Goal: Transaction & Acquisition: Book appointment/travel/reservation

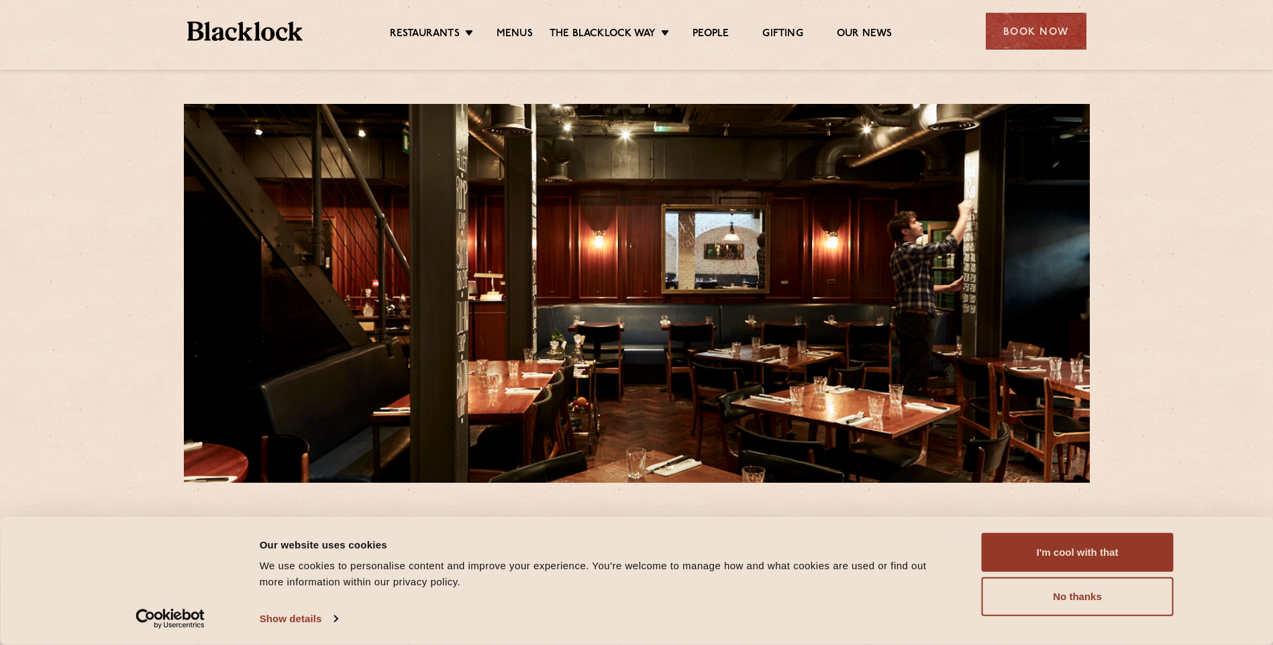
click at [121, 243] on div "24 Great Windmill Street W1D 7LG T: +44 20 3441 6996 E: soho@theblacklock.com H…" at bounding box center [636, 611] width 1273 height 1223
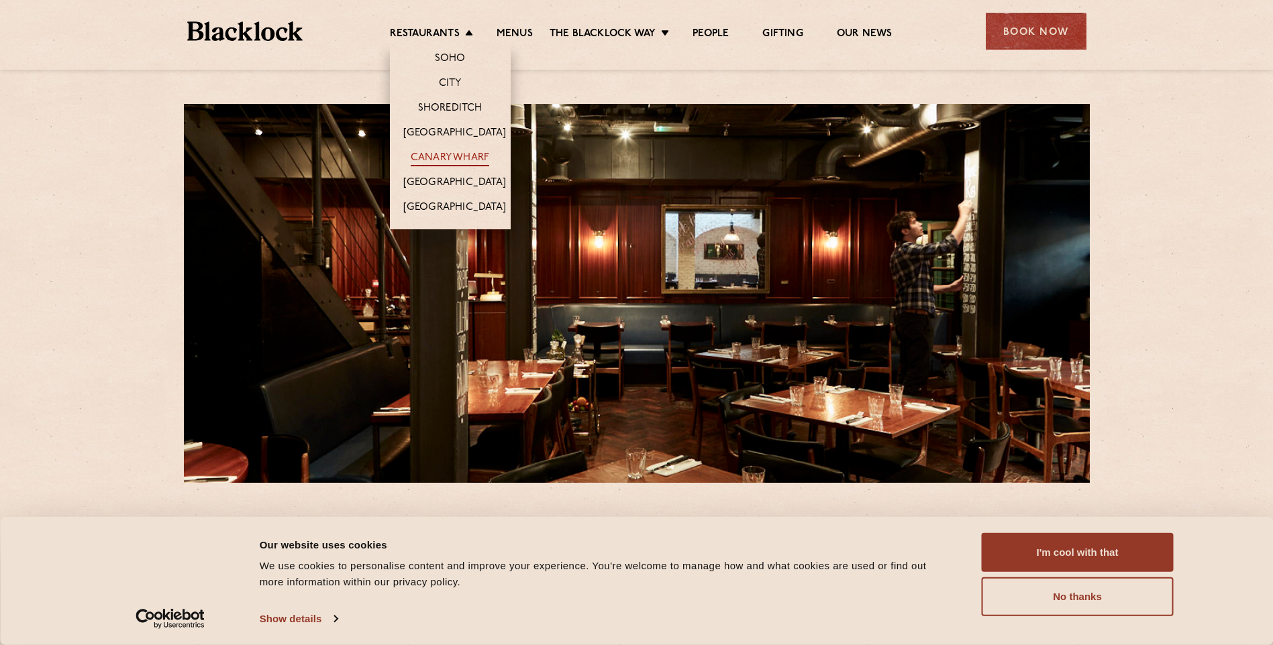
click at [460, 153] on link "Canary Wharf" at bounding box center [450, 159] width 78 height 15
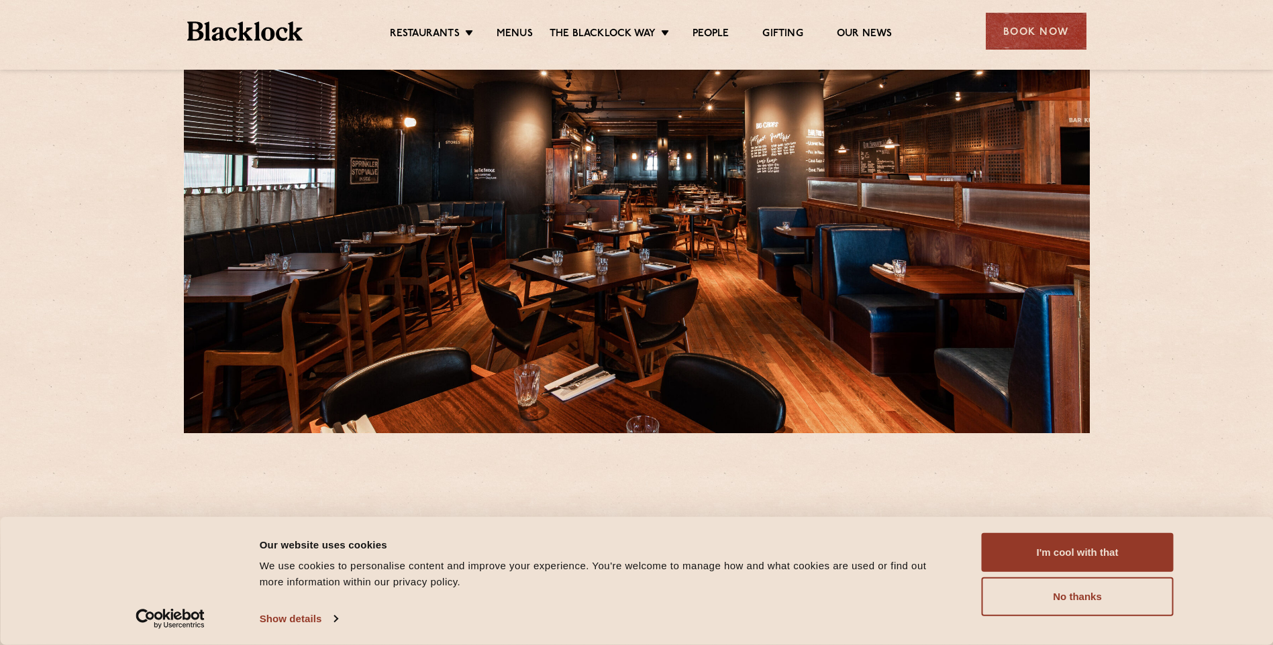
scroll to position [201, 0]
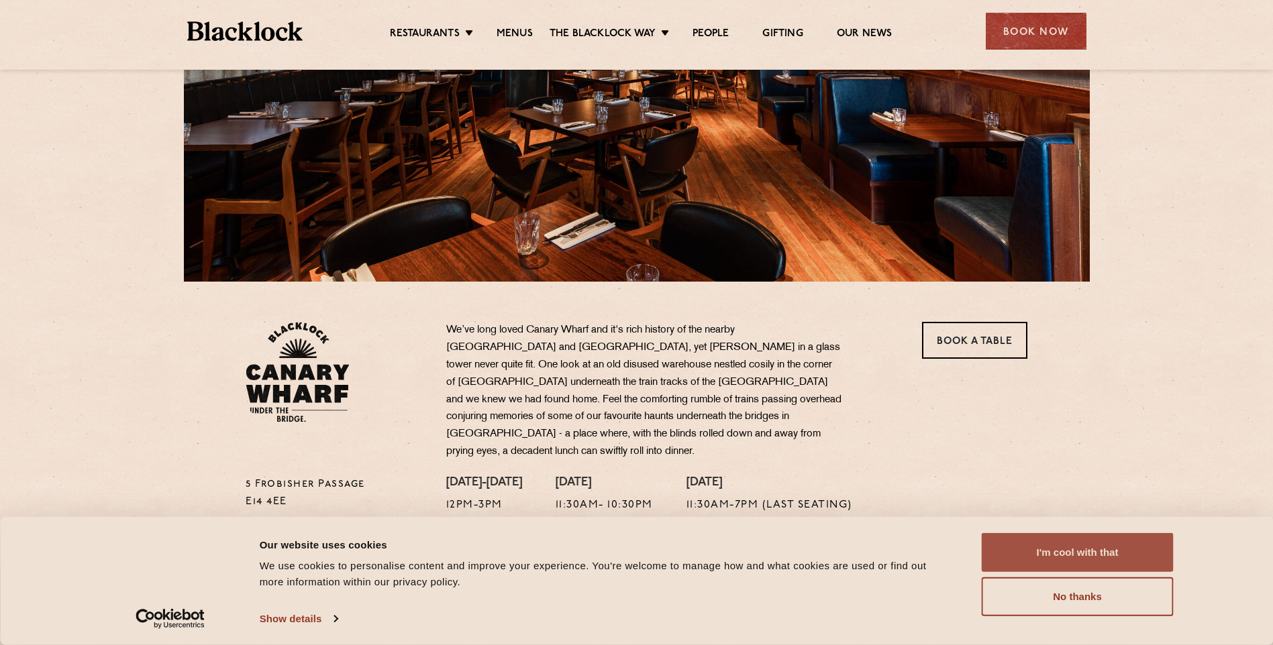
click at [1097, 541] on button "I'm cool with that" at bounding box center [1077, 552] width 192 height 39
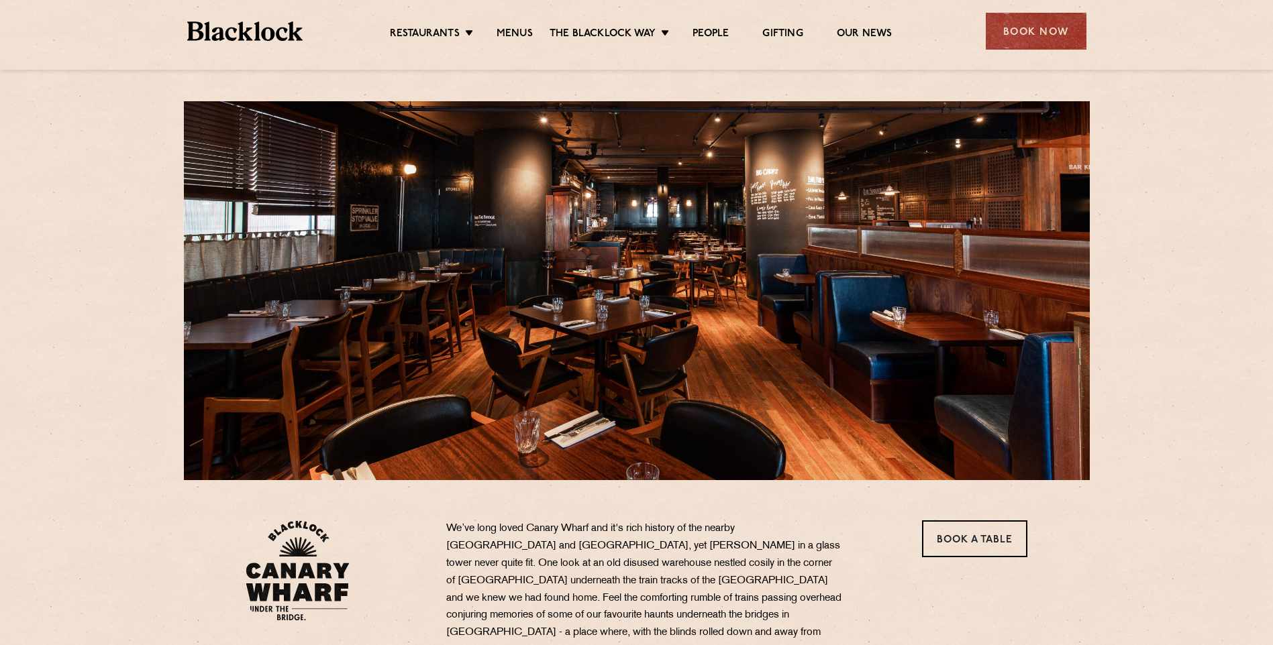
scroll to position [0, 0]
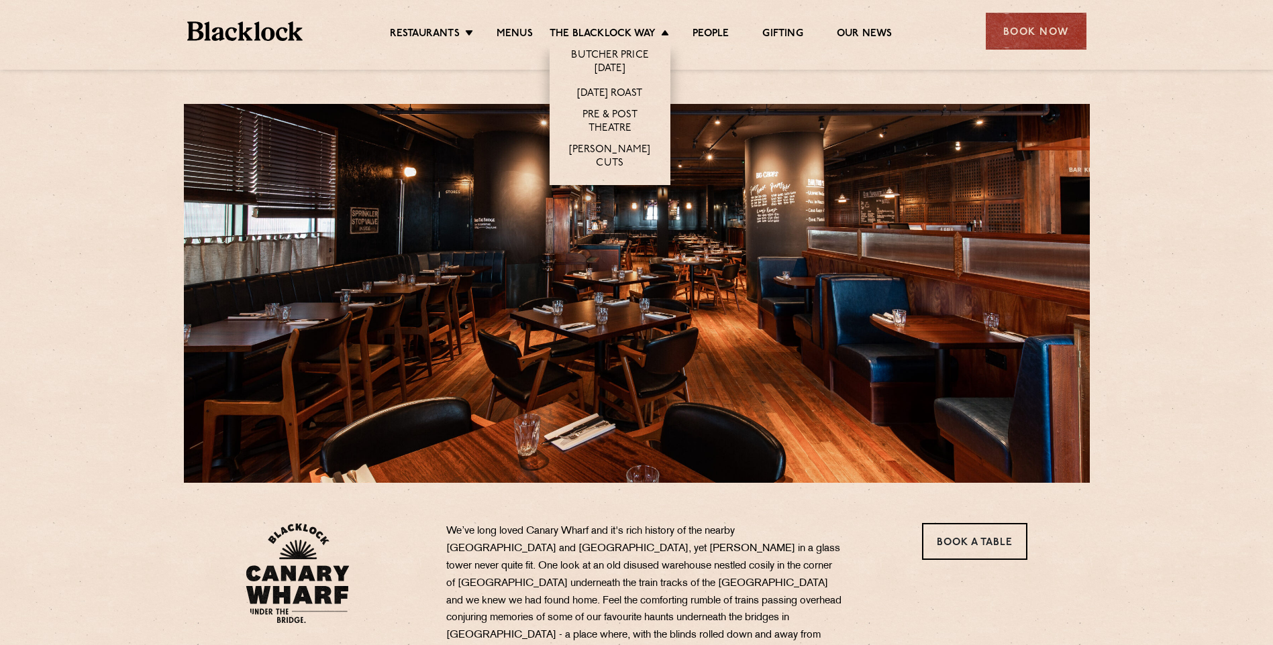
click at [661, 34] on li "The Blacklock Way Butcher Price Monday Sunday Roast Pre & Post Theatre Butcher’…" at bounding box center [612, 35] width 126 height 15
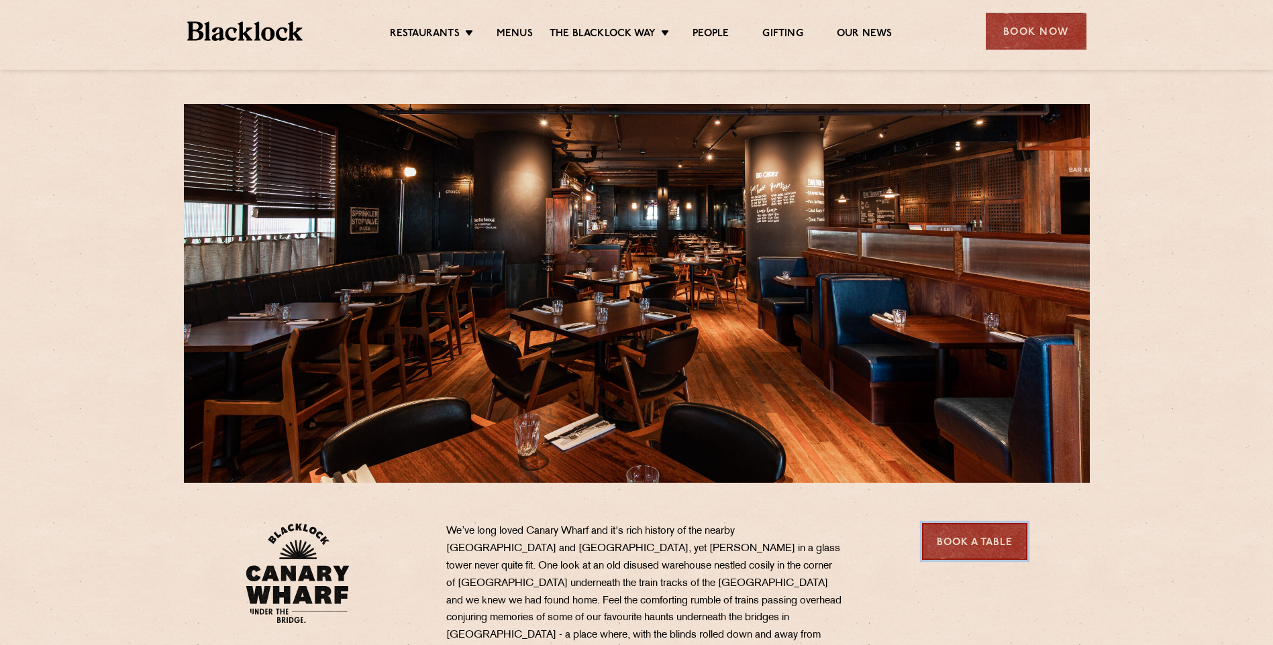
click at [969, 544] on link "Book a Table" at bounding box center [974, 541] width 105 height 37
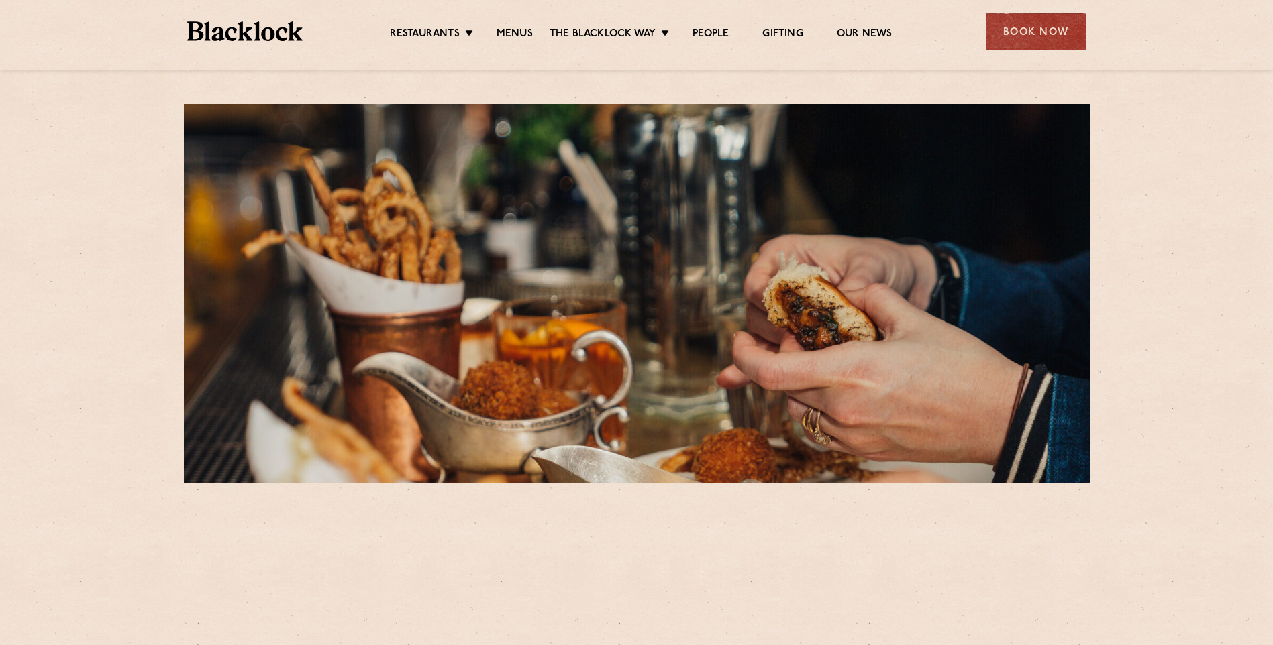
click at [1181, 350] on div "Canary Wharf Reservations In keeping with traditional British Chop Houses, a me…" at bounding box center [636, 481] width 1273 height 963
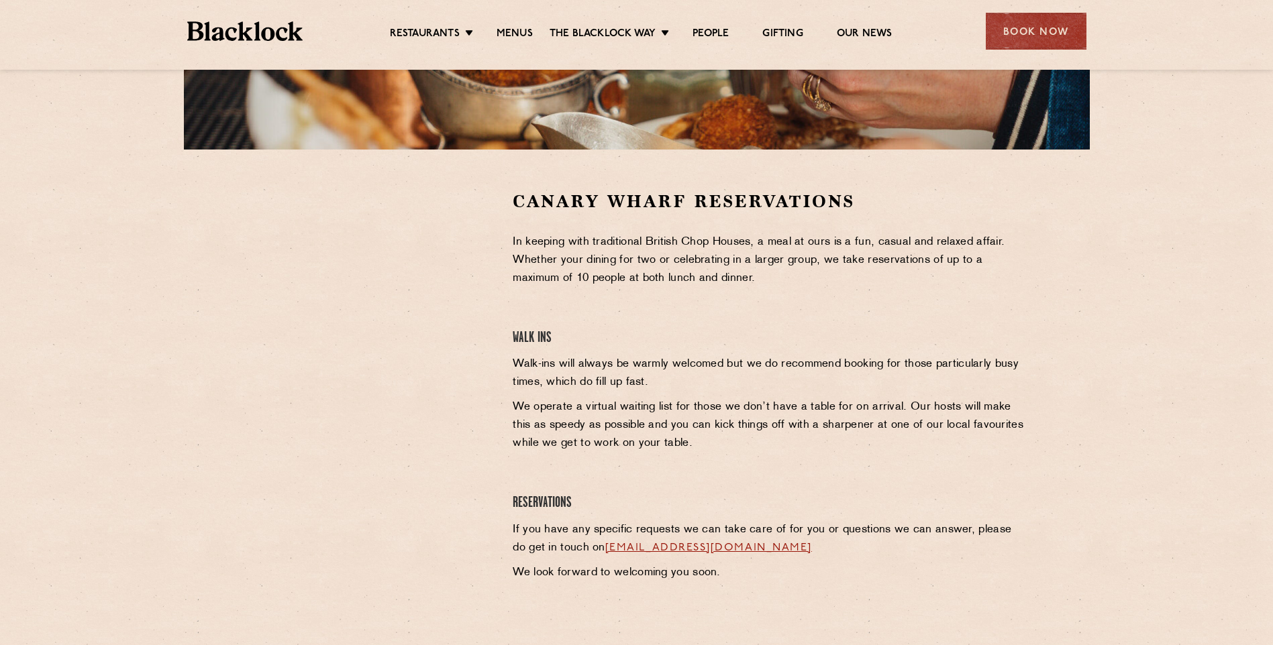
scroll to position [335, 0]
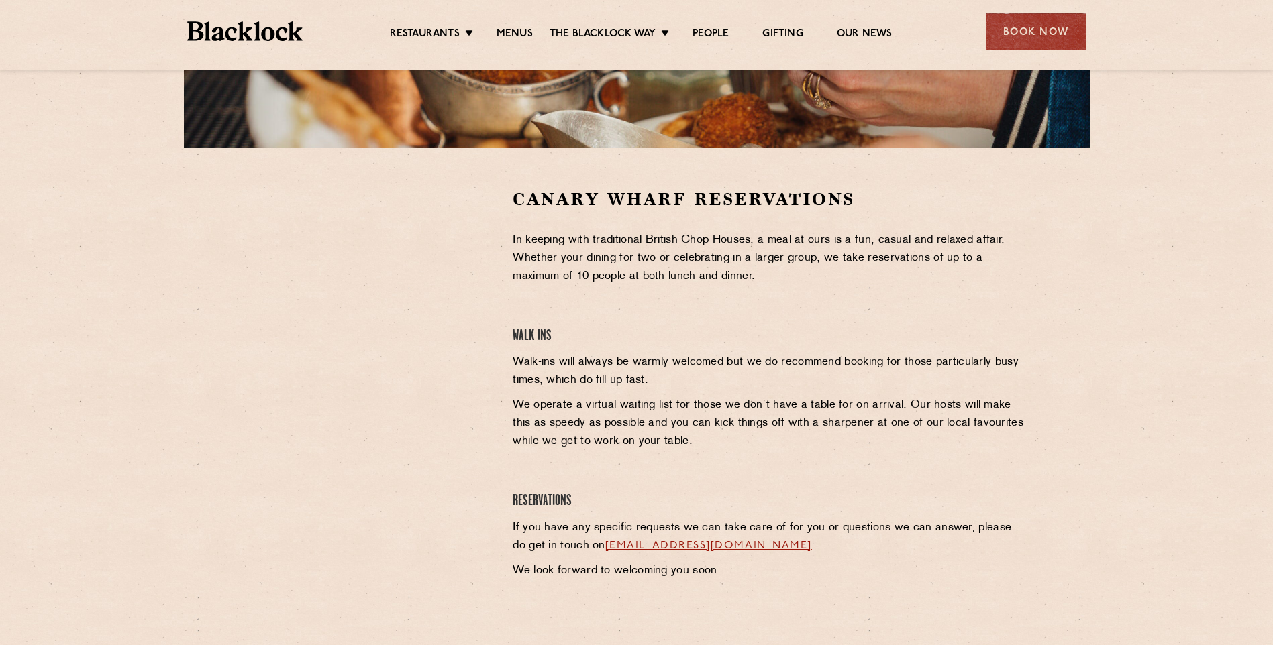
click at [241, 441] on div at bounding box center [368, 387] width 267 height 399
click at [209, 605] on section "Canary Wharf Reservations In keeping with traditional British Chop Houses, a me…" at bounding box center [636, 388] width 1273 height 480
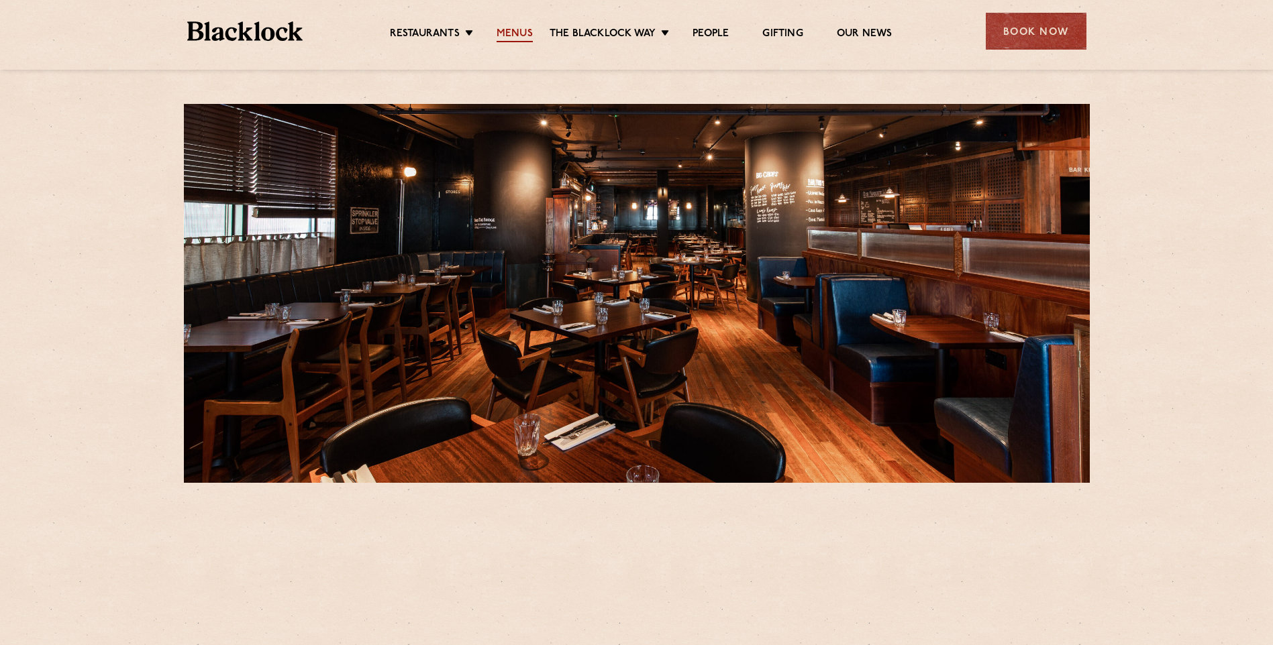
click at [522, 33] on link "Menus" at bounding box center [514, 35] width 36 height 15
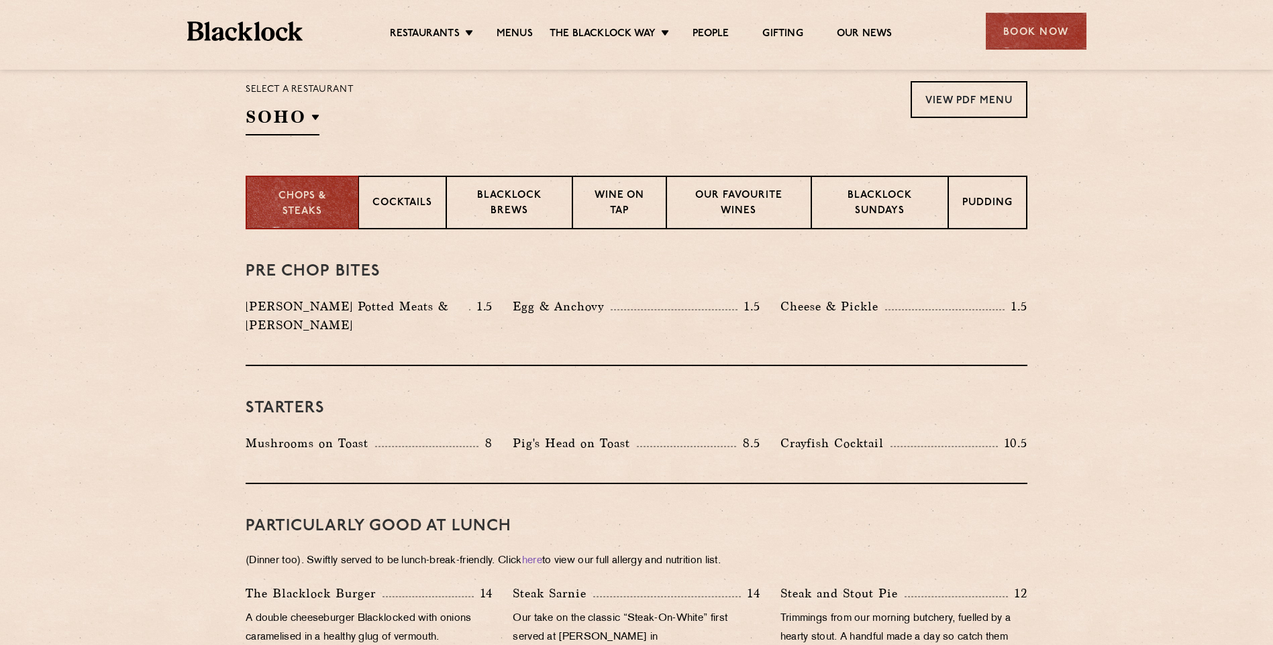
scroll to position [470, 0]
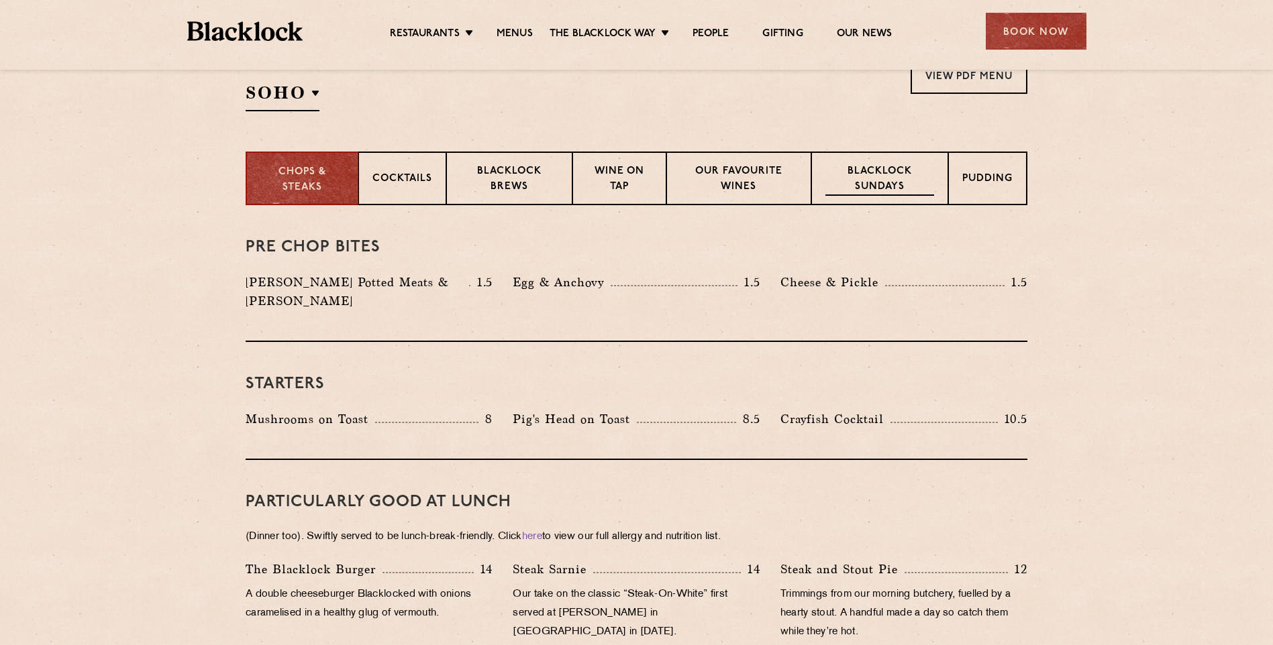
click at [888, 178] on p "Blacklock Sundays" at bounding box center [879, 180] width 109 height 32
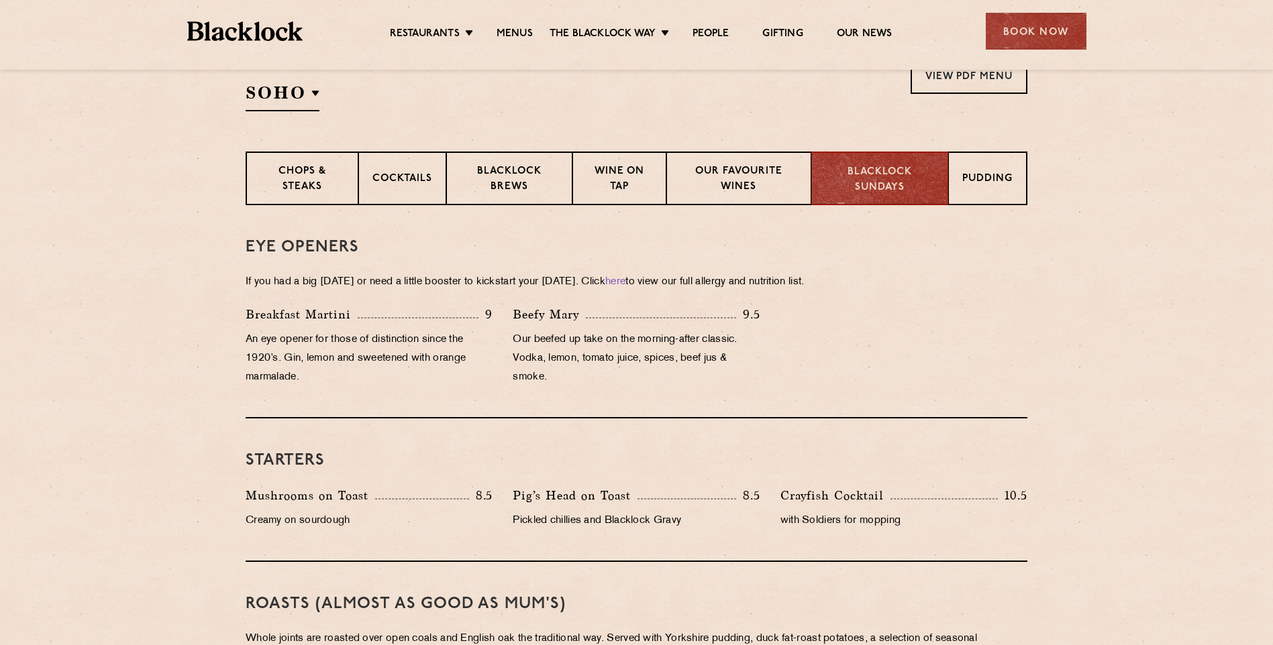
click at [892, 365] on div "Breakfast Martini 9 An eye opener for those of distinction since the 1920’s. Gi…" at bounding box center [636, 349] width 802 height 89
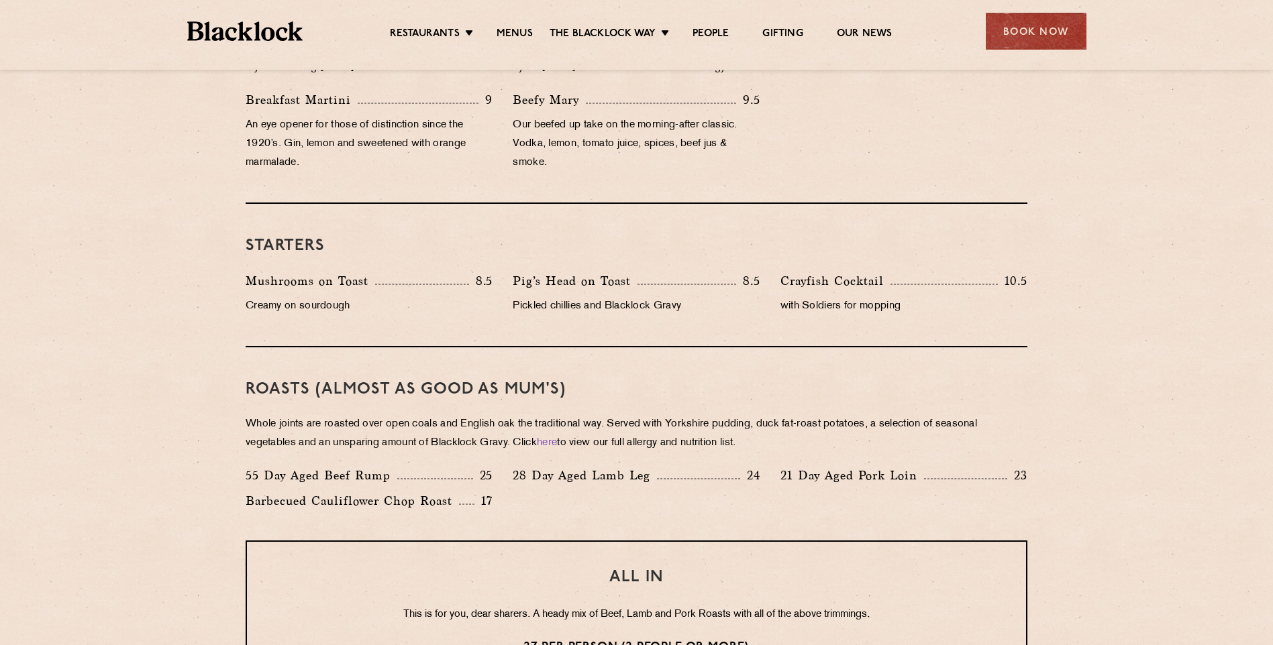
scroll to position [738, 0]
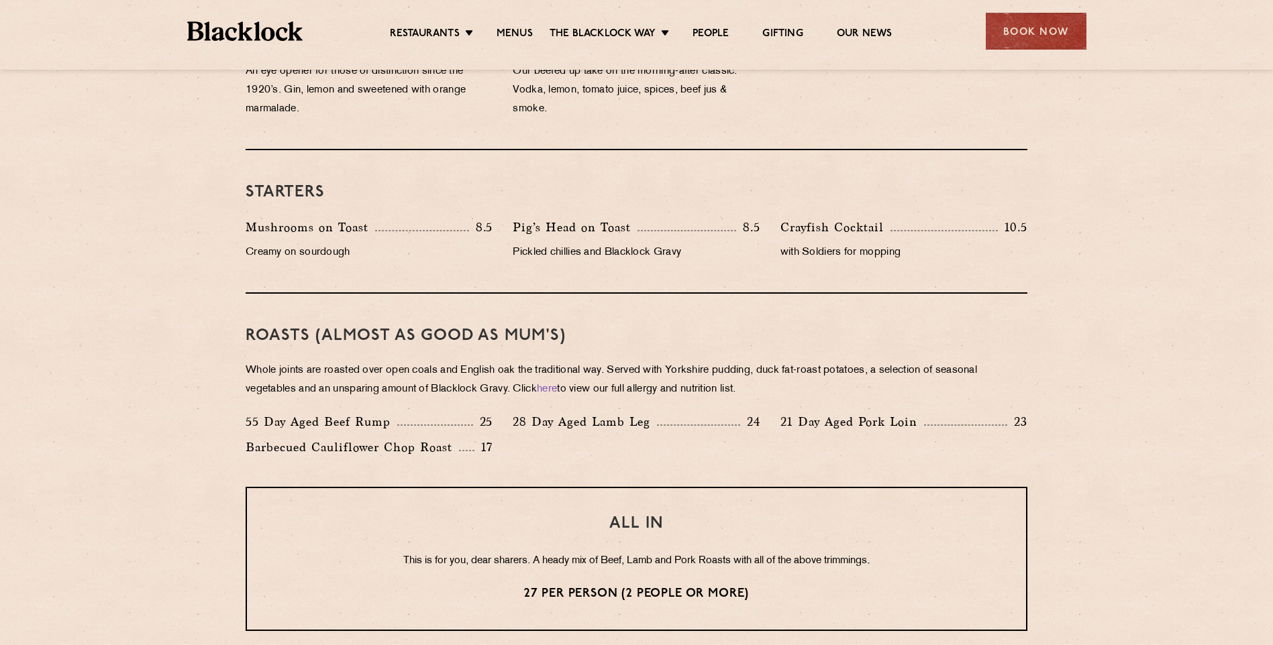
click at [220, 413] on section "Eye openers If you had a big [DATE] or need a little booster to kickstart your …" at bounding box center [636, 482] width 1273 height 1091
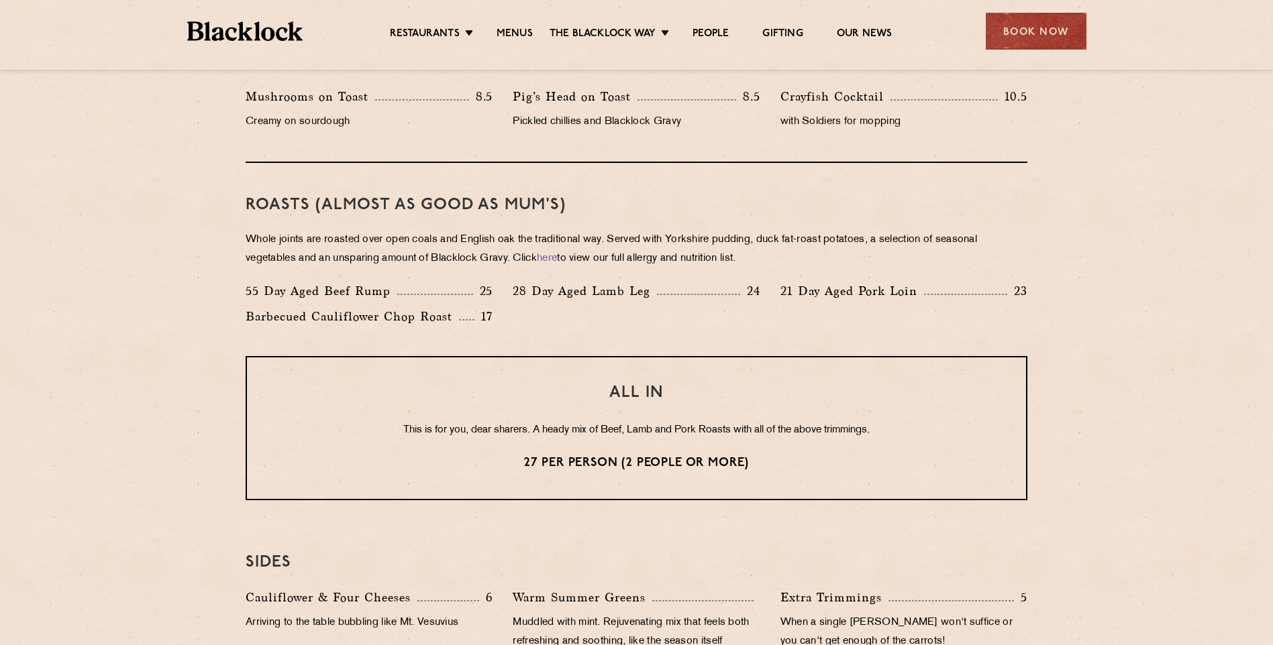
scroll to position [939, 0]
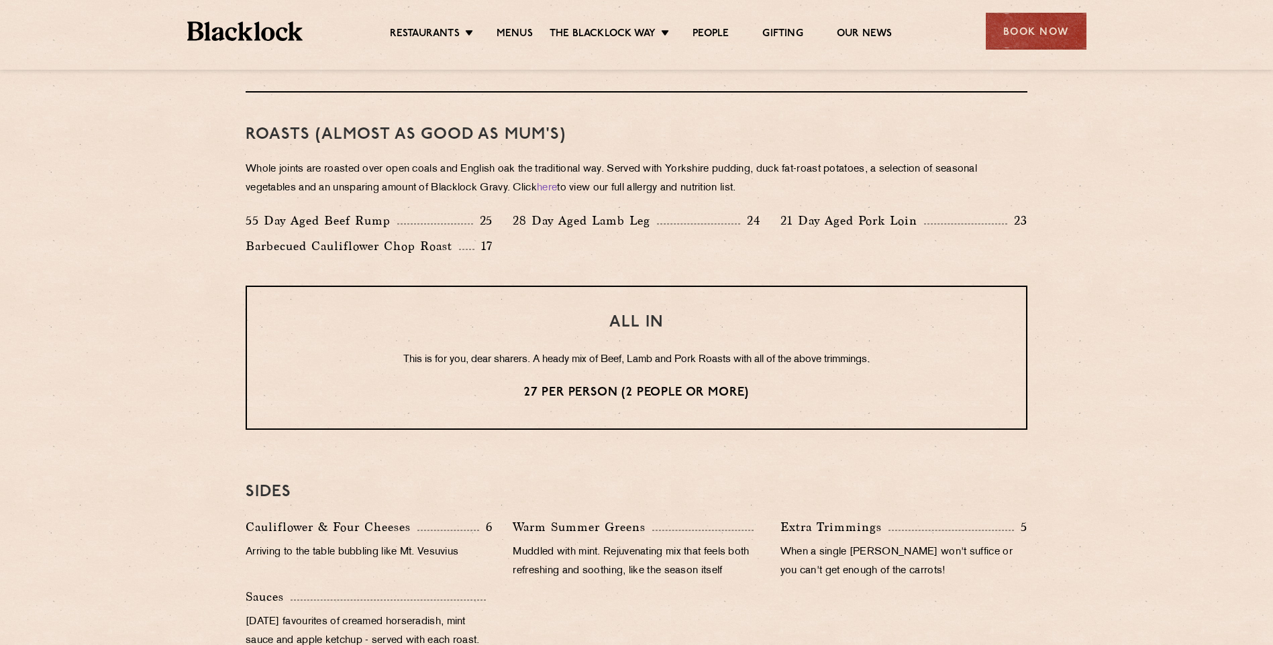
click at [156, 309] on section "Eye openers If you had a big Saturday or need a little booster to kickstart you…" at bounding box center [636, 281] width 1273 height 1091
click at [203, 370] on section "Eye openers If you had a big Saturday or need a little booster to kickstart you…" at bounding box center [636, 281] width 1273 height 1091
click at [40, 407] on section "Eye openers If you had a big Saturday or need a little booster to kickstart you…" at bounding box center [636, 281] width 1273 height 1091
click at [525, 437] on div "Eye openers If you had a big Saturday or need a little booster to kickstart you…" at bounding box center [636, 281] width 815 height 1091
click at [688, 450] on div "SIDES Cauliflower & Four Cheeses 6 Arriving to the table bubbling like Mt. Vesu…" at bounding box center [637, 566] width 782 height 232
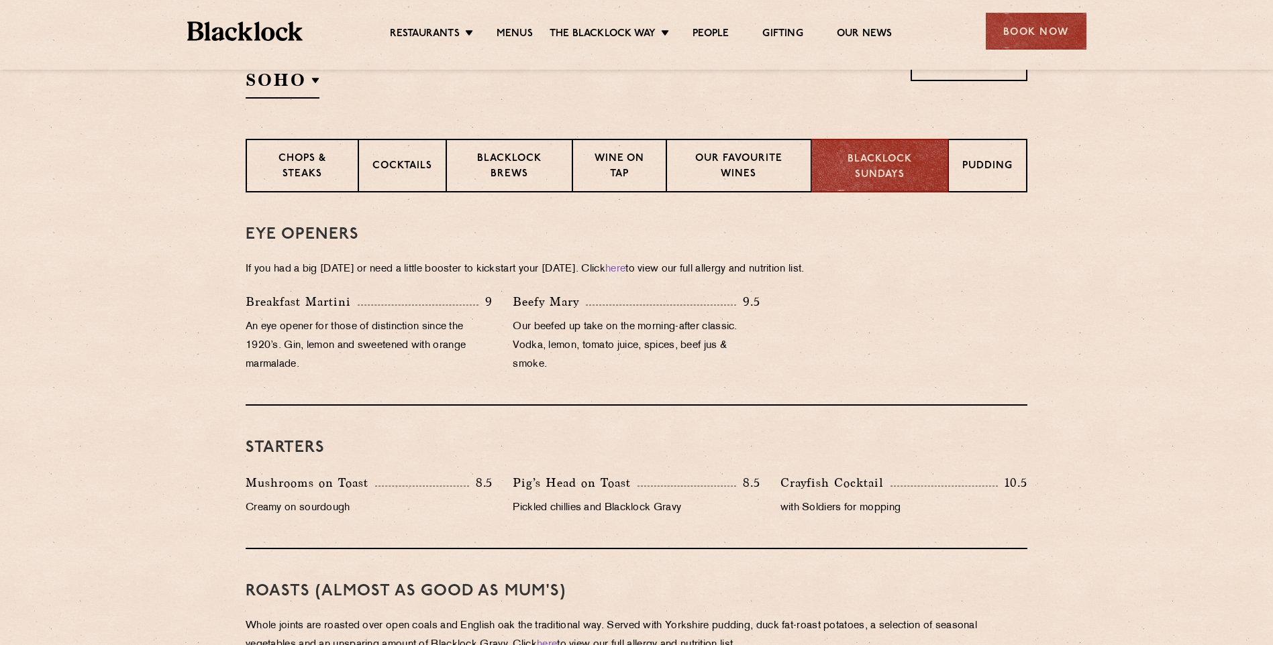
scroll to position [439, 0]
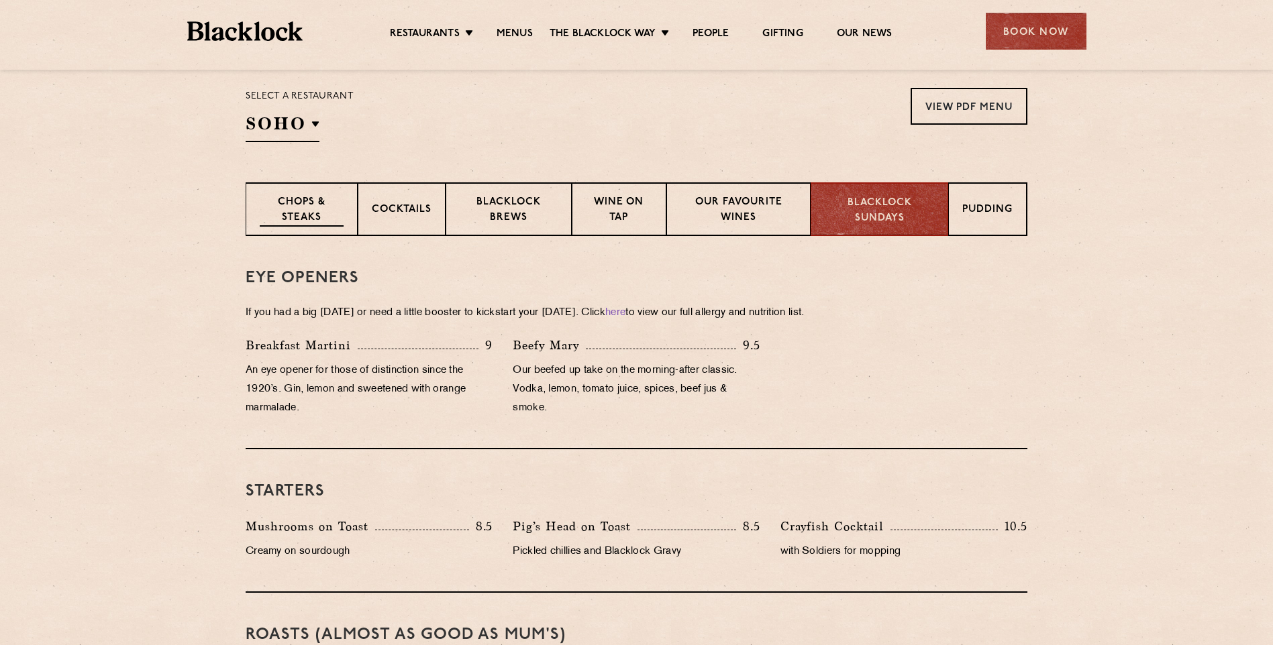
click at [321, 215] on p "Chops & Steaks" at bounding box center [302, 211] width 84 height 32
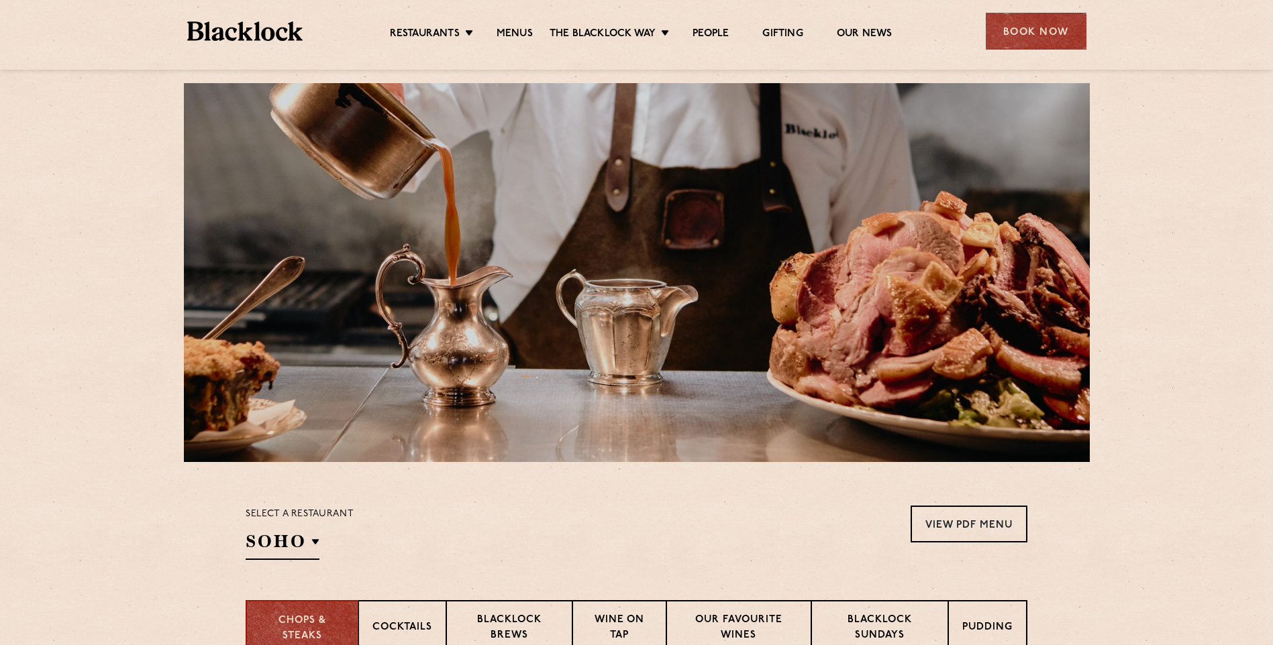
scroll to position [0, 0]
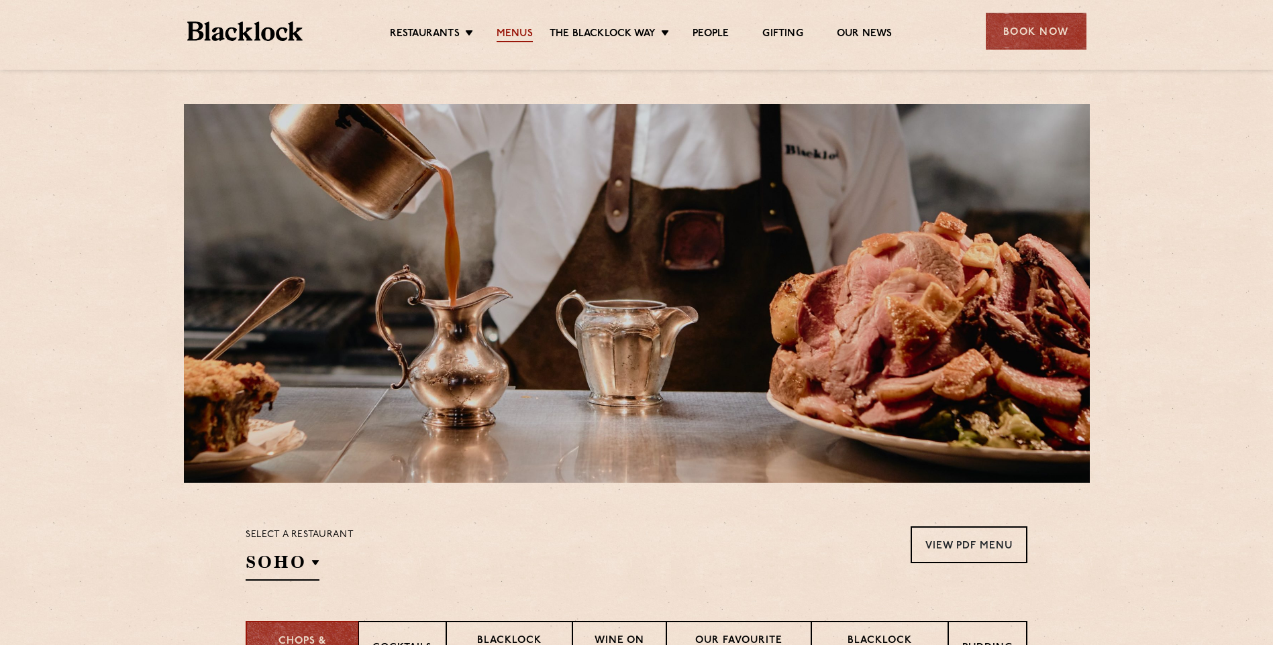
click at [519, 28] on link "Menus" at bounding box center [514, 35] width 36 height 15
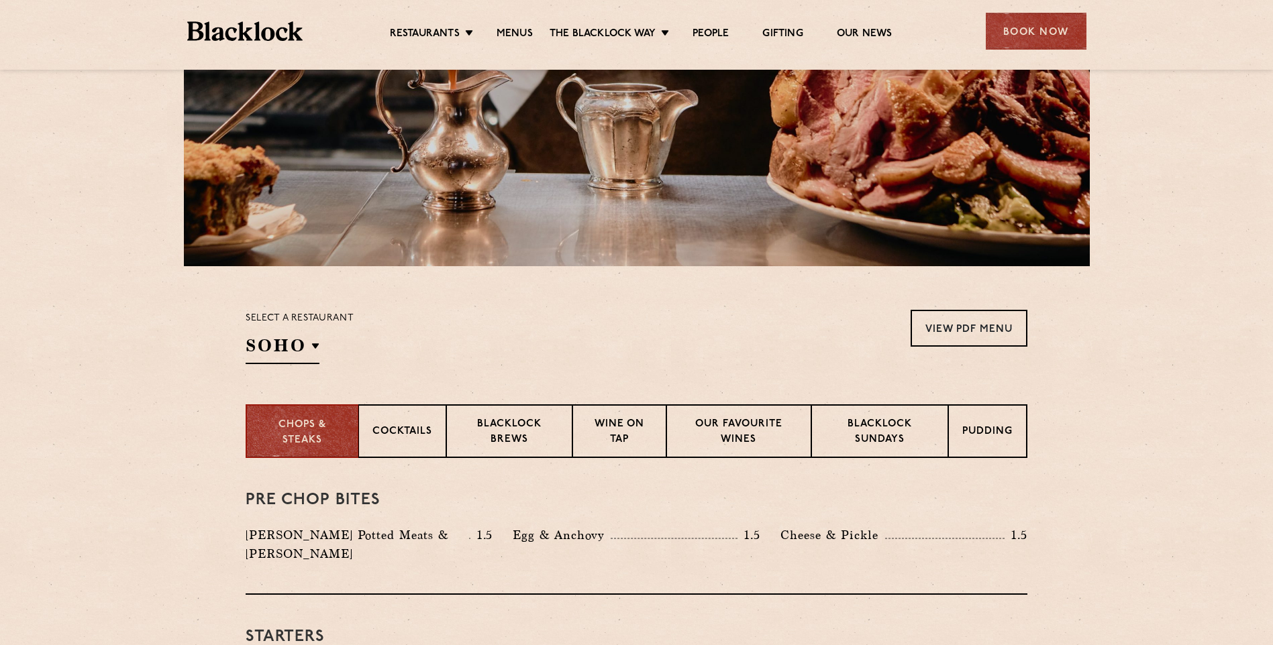
scroll to position [268, 0]
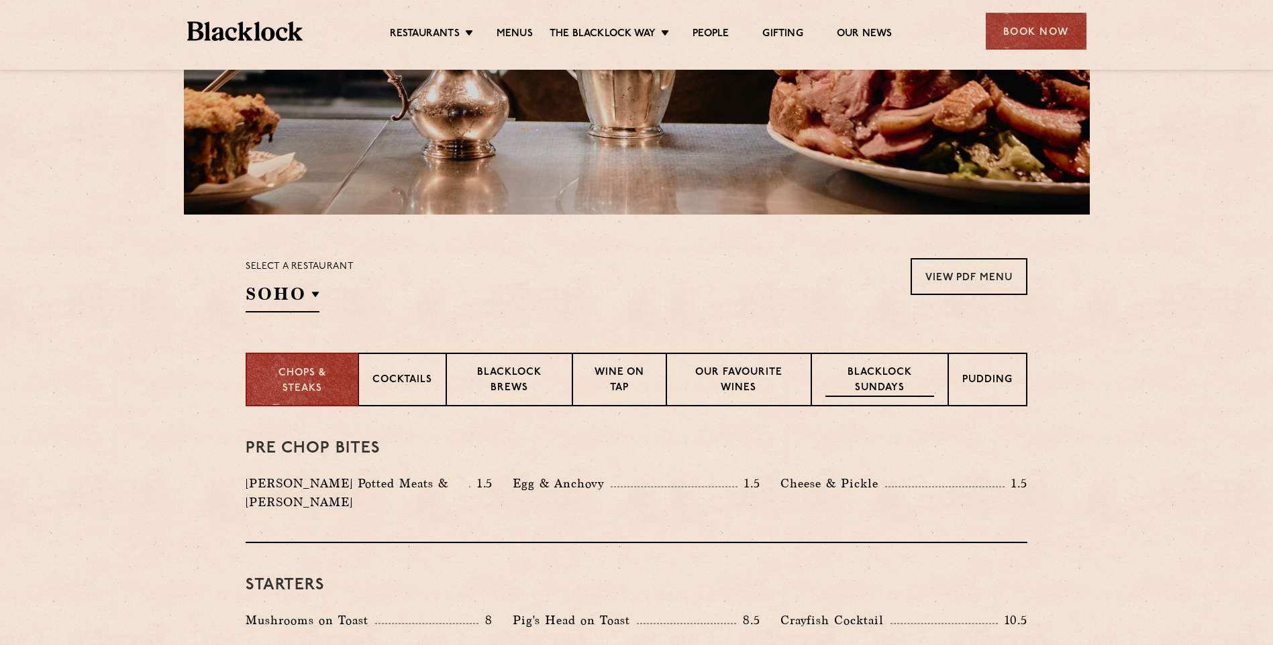
click at [891, 376] on p "Blacklock Sundays" at bounding box center [879, 382] width 109 height 32
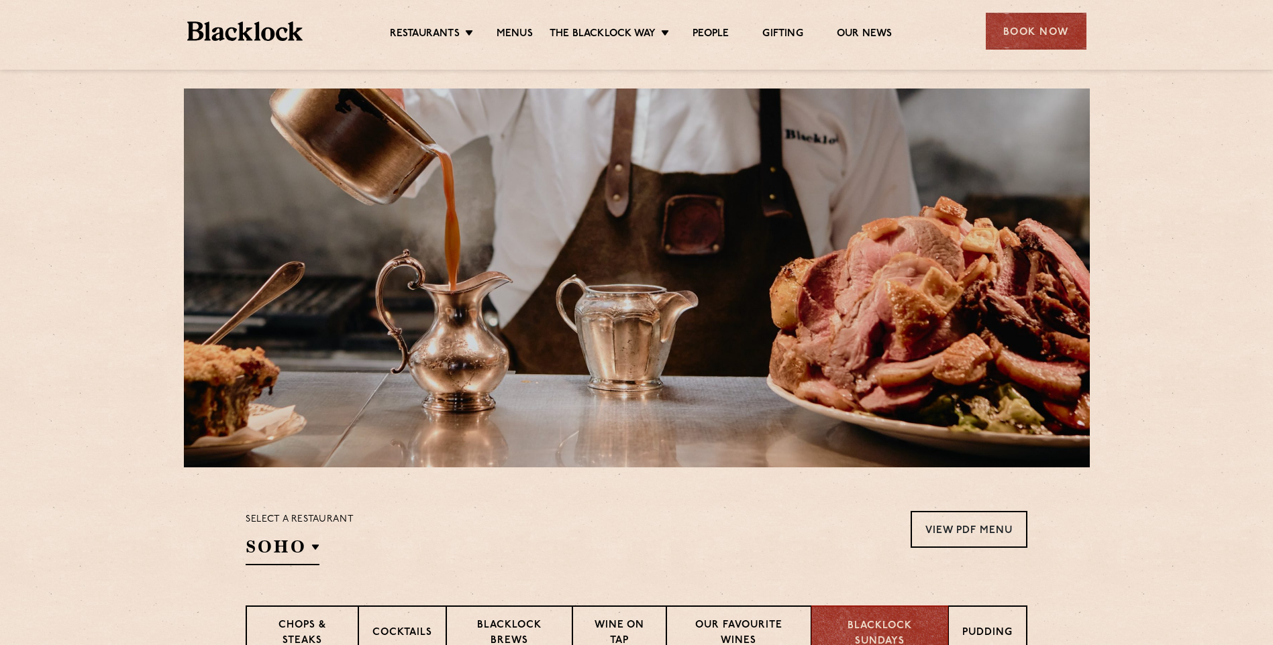
scroll to position [0, 0]
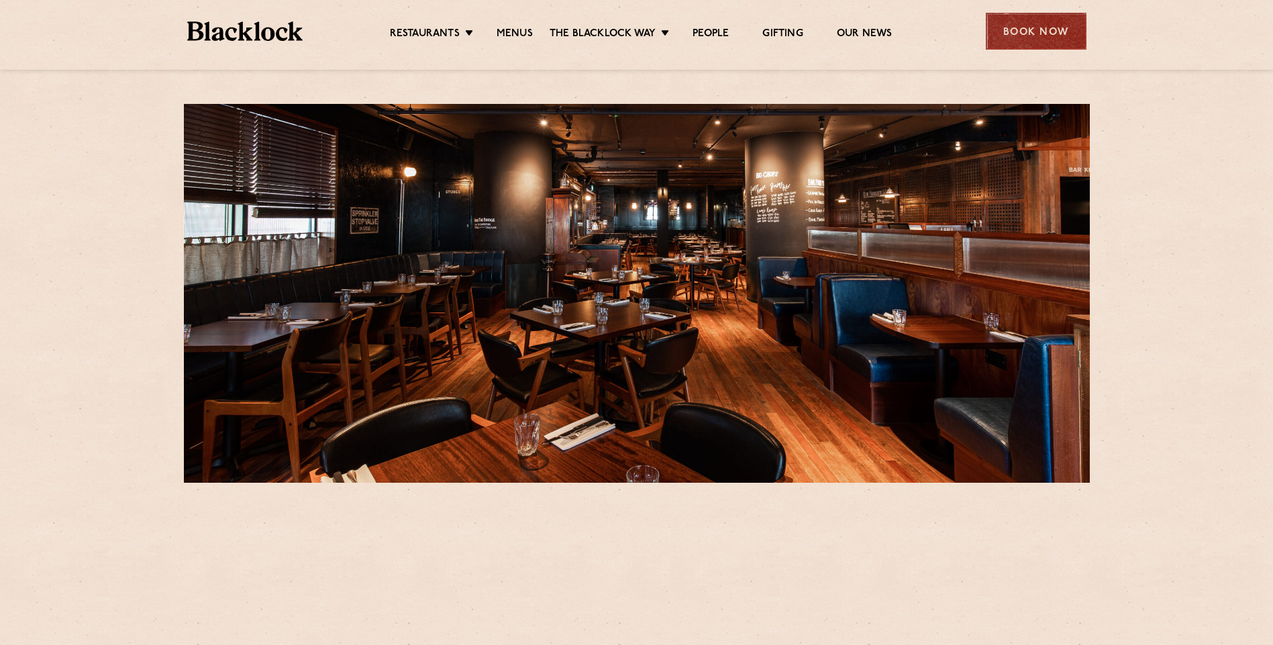
click at [1019, 28] on div "Book Now" at bounding box center [1035, 31] width 101 height 37
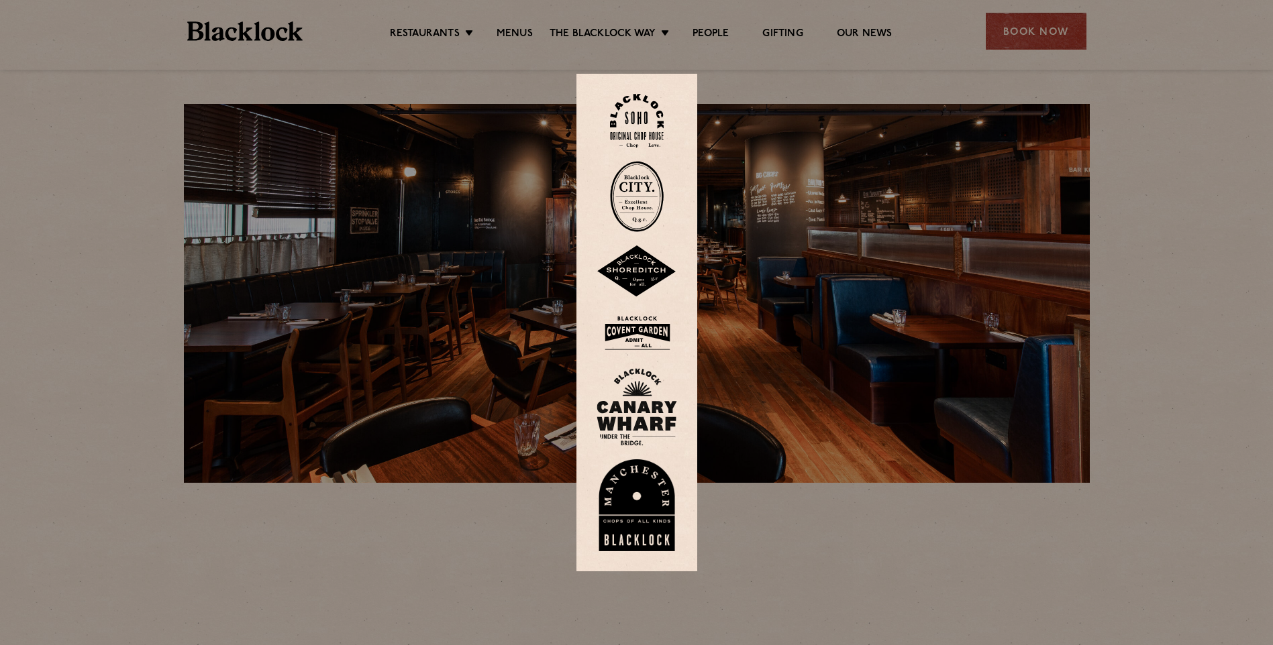
click at [639, 429] on img at bounding box center [636, 407] width 80 height 78
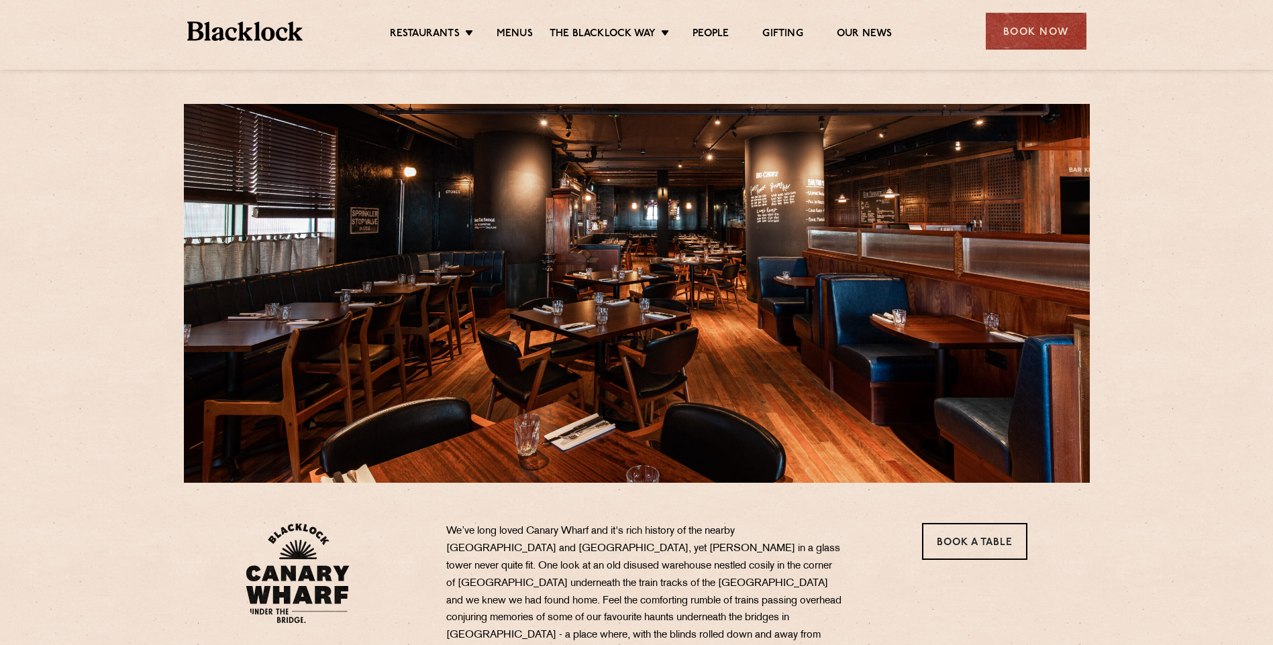
click at [1163, 333] on div "[STREET_ADDRESS] T: 020 3034 0230 E: [EMAIL_ADDRESS][DOMAIN_NAME] We’ve long lo…" at bounding box center [636, 620] width 1273 height 1240
click at [1189, 277] on div "[STREET_ADDRESS] T: 020 3034 0230 E: [EMAIL_ADDRESS][DOMAIN_NAME] We’ve long lo…" at bounding box center [636, 620] width 1273 height 1240
click at [1229, 223] on div "[STREET_ADDRESS] T: 020 3034 0230 E: [EMAIL_ADDRESS][DOMAIN_NAME] We’ve long lo…" at bounding box center [636, 620] width 1273 height 1240
